Goal: Task Accomplishment & Management: Manage account settings

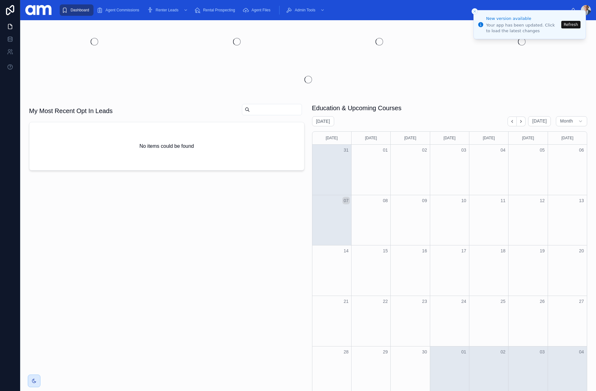
click at [574, 23] on button "Refresh" at bounding box center [570, 25] width 19 height 8
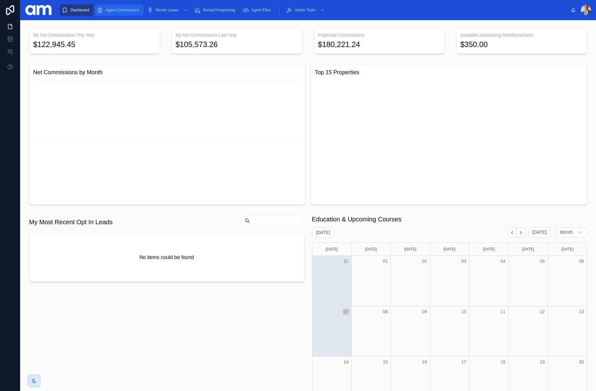
click at [131, 8] on span "Agent Commissions" at bounding box center [122, 10] width 34 height 5
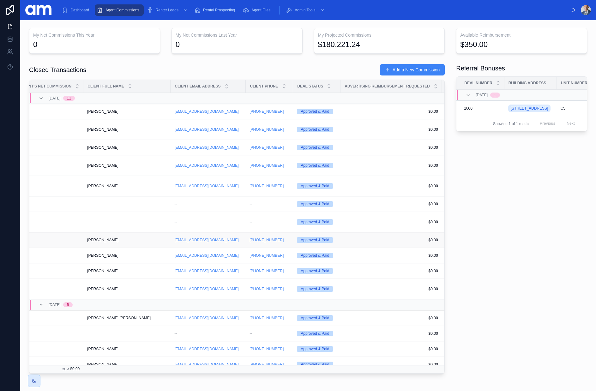
scroll to position [0, 691]
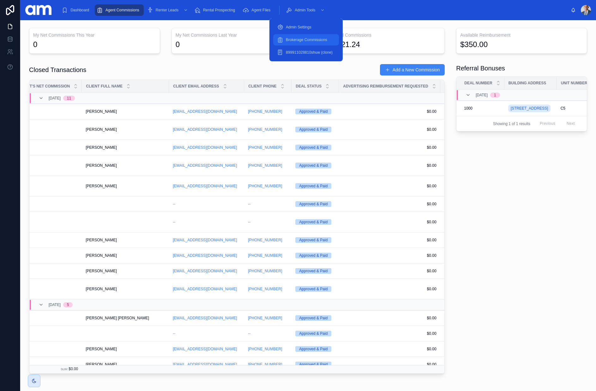
click at [304, 43] on div "Brokerage Commissions" at bounding box center [306, 40] width 58 height 10
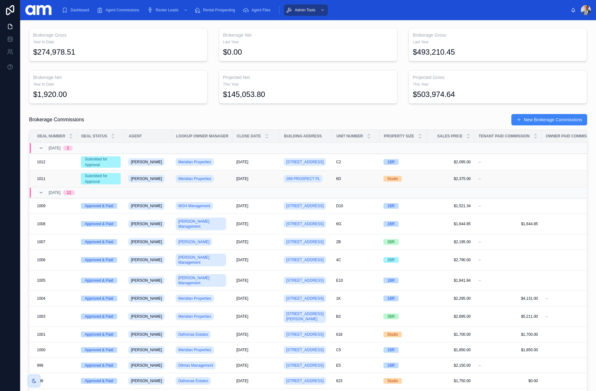
click at [353, 181] on div "6D 6D" at bounding box center [356, 178] width 40 height 5
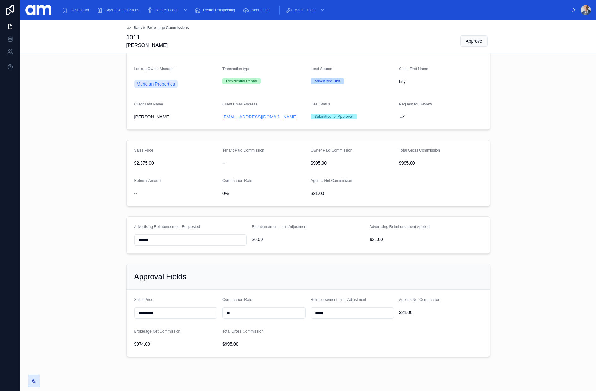
scroll to position [91, 0]
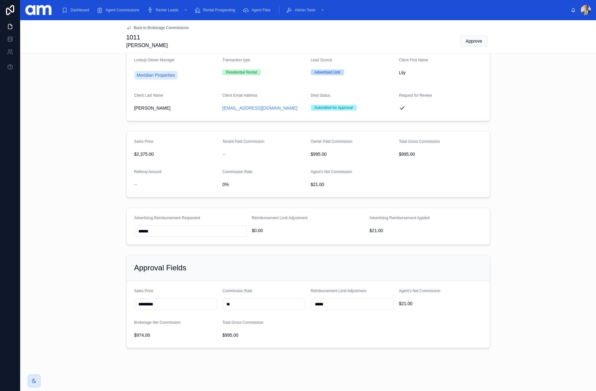
click at [244, 305] on input "**" at bounding box center [264, 304] width 83 height 9
type input "***"
click at [362, 261] on div "Approval Fields" at bounding box center [308, 268] width 363 height 26
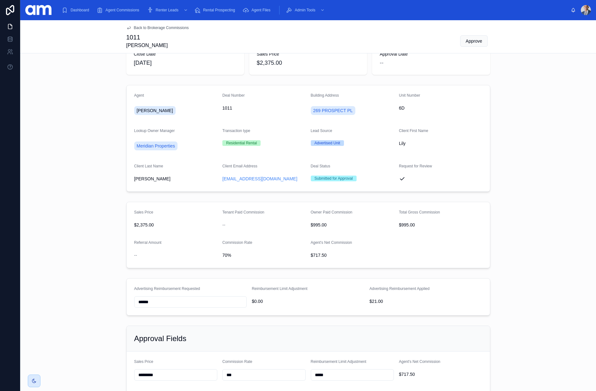
scroll to position [0, 0]
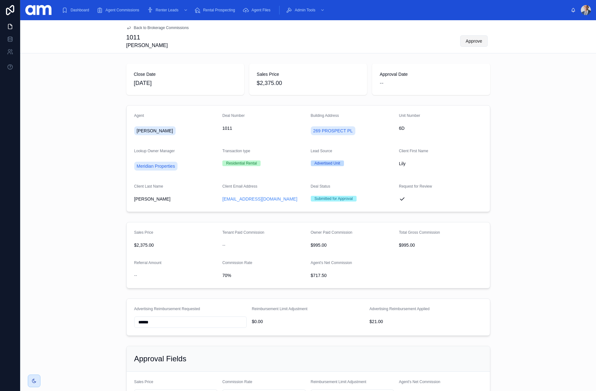
click at [480, 41] on span "Approve" at bounding box center [473, 41] width 16 height 6
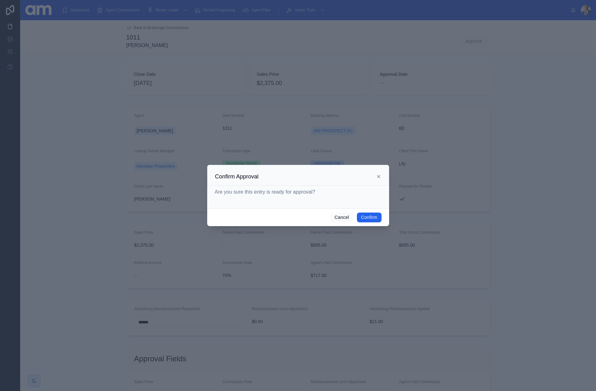
click at [373, 213] on button "Confirm" at bounding box center [369, 218] width 24 height 10
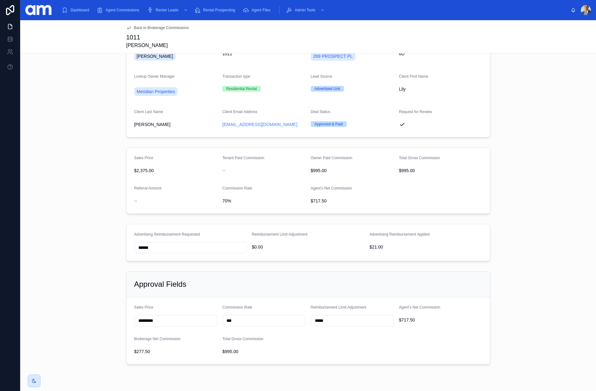
scroll to position [91, 0]
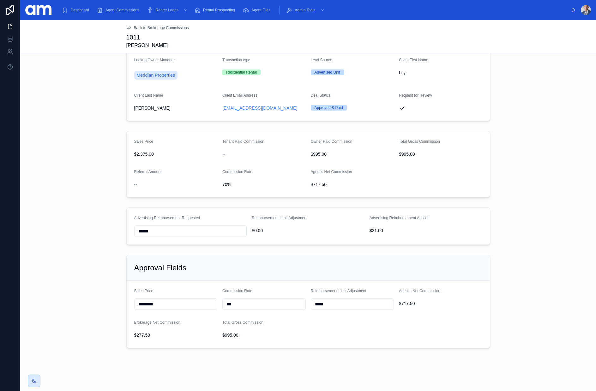
click at [143, 27] on span "Back to Brokerage Commissions" at bounding box center [161, 27] width 55 height 5
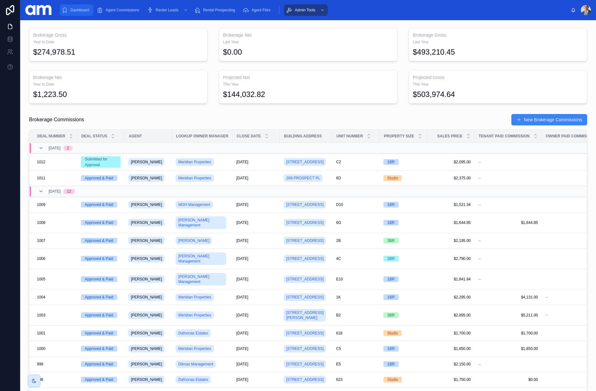
click at [90, 11] on div "Dashboard" at bounding box center [77, 10] width 30 height 10
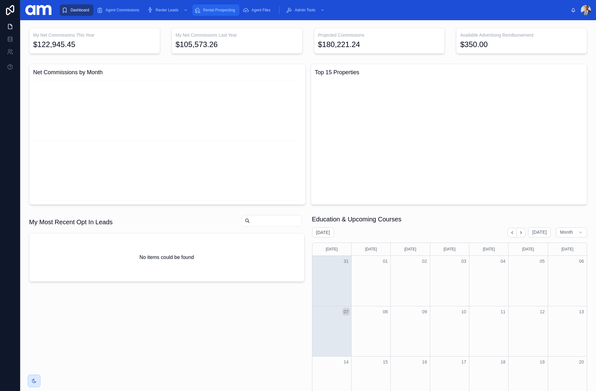
click at [225, 11] on span "Rental Prospecting" at bounding box center [219, 10] width 32 height 5
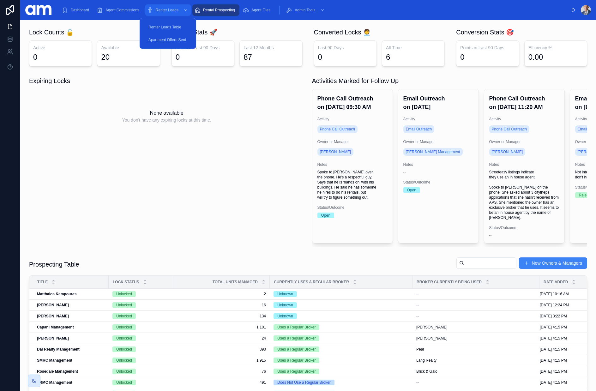
click at [172, 9] on span "Renter Leads" at bounding box center [167, 10] width 23 height 5
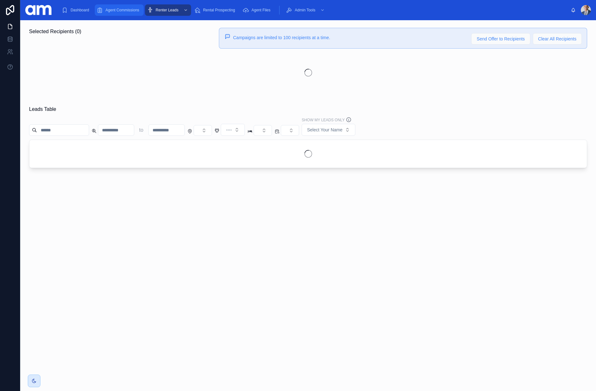
click at [136, 10] on span "Agent Commissions" at bounding box center [122, 10] width 34 height 5
